Goal: Information Seeking & Learning: Learn about a topic

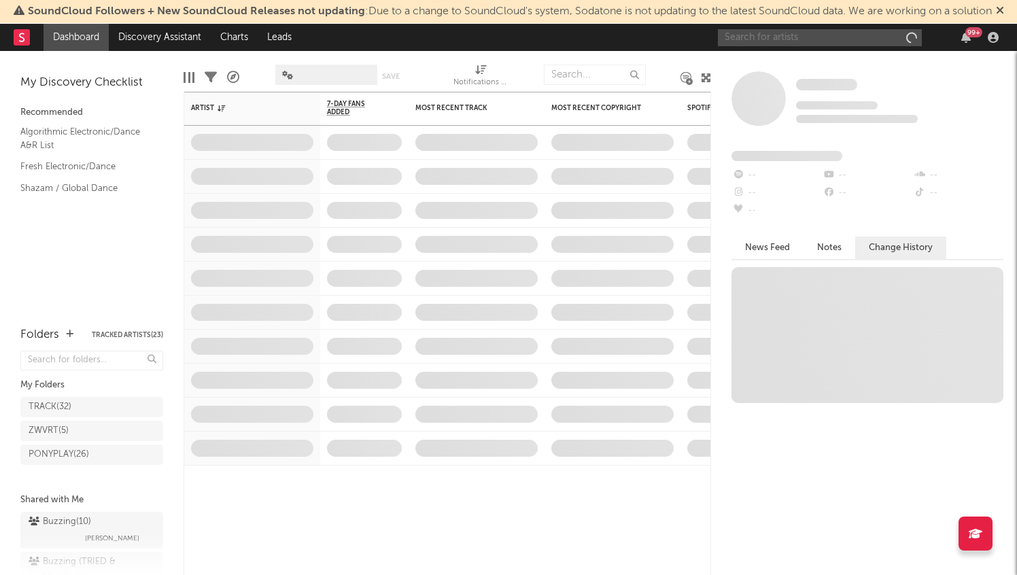
click at [809, 31] on input "text" at bounding box center [820, 37] width 204 height 17
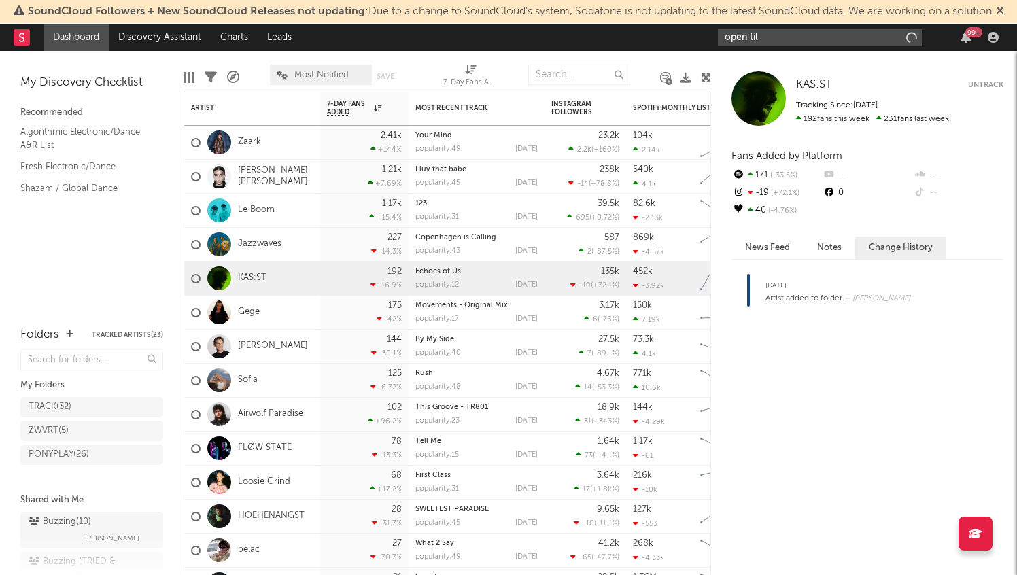
type input "open till"
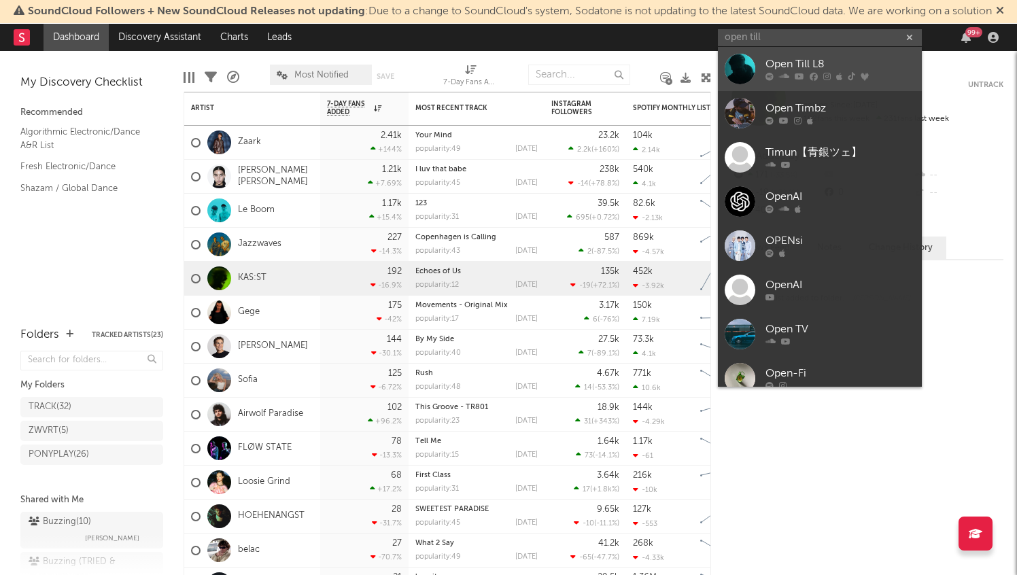
click at [854, 59] on div "Open Till L8" at bounding box center [841, 64] width 150 height 16
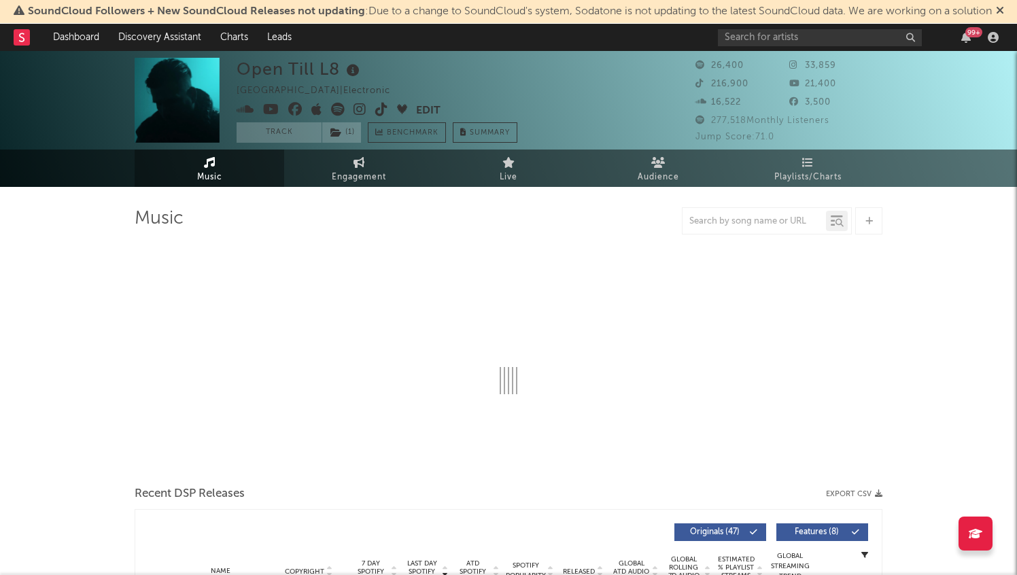
select select "6m"
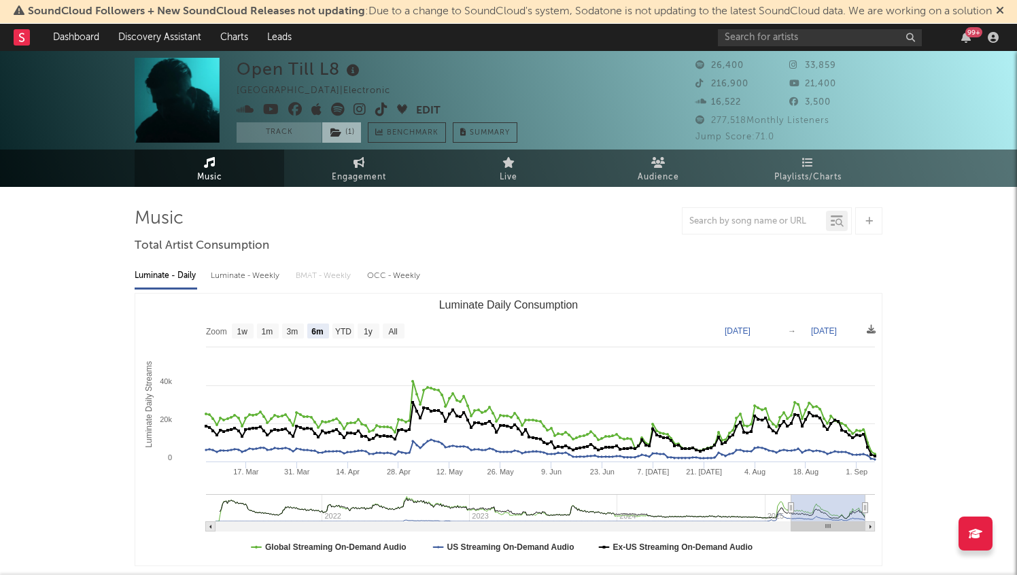
click at [335, 128] on icon at bounding box center [336, 133] width 12 height 10
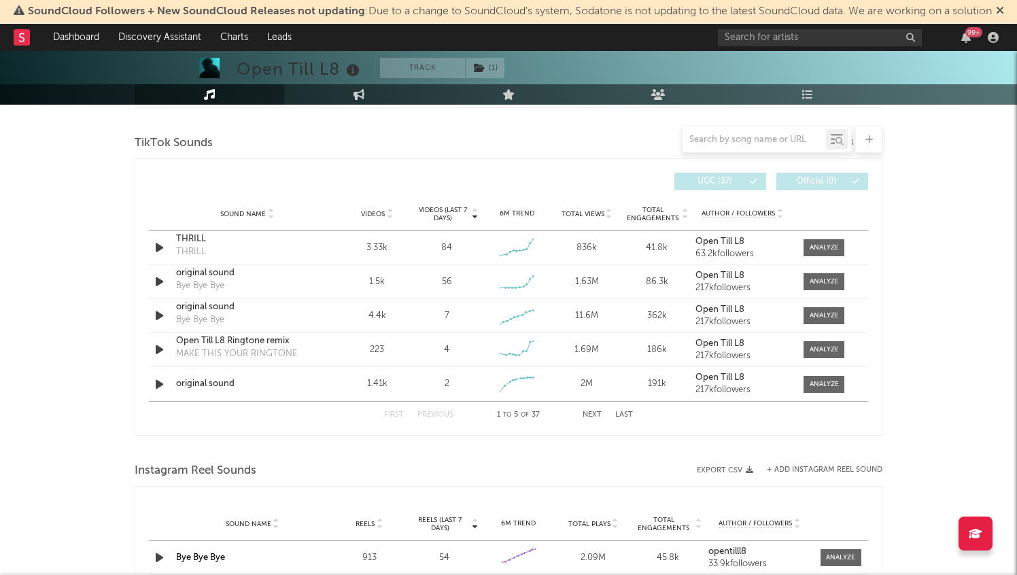
scroll to position [928, 0]
